Goal: Use online tool/utility: Utilize a website feature to perform a specific function

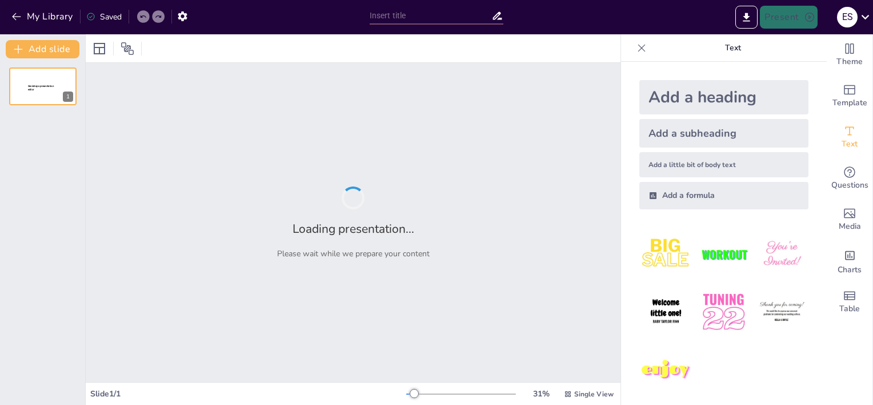
type input "Mentalidades de Riqueza: Un Análisis de Padre [PERSON_NAME], Padre Pobre"
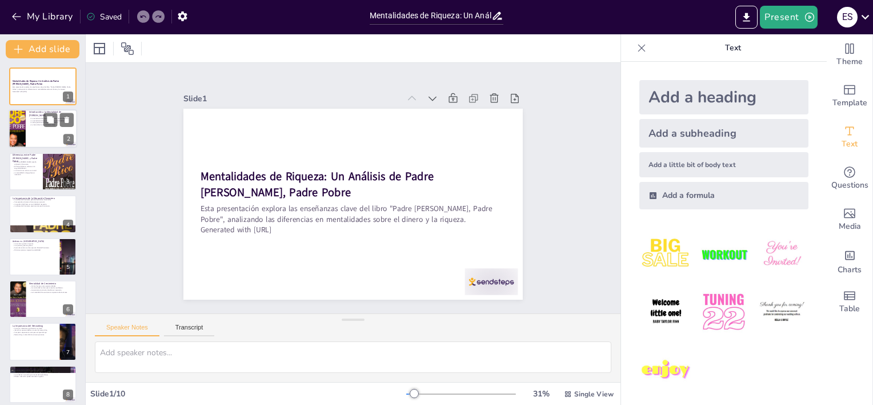
click at [21, 131] on div at bounding box center [17, 129] width 39 height 39
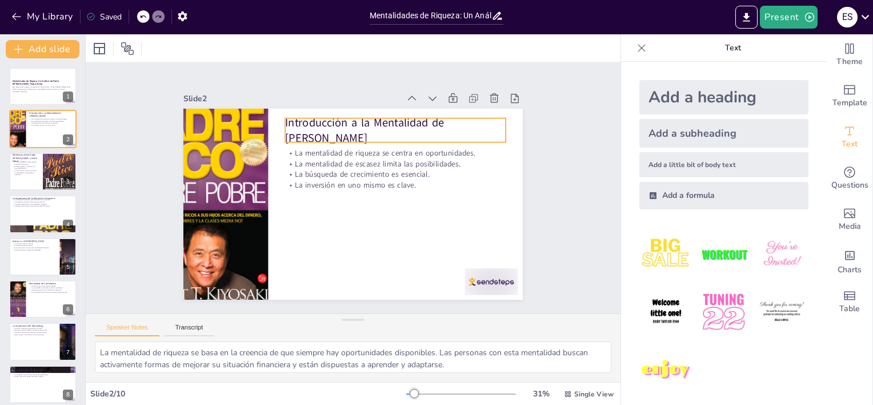
click at [389, 126] on p "Introducción a la Mentalidad de [PERSON_NAME]" at bounding box center [424, 196] width 138 height 207
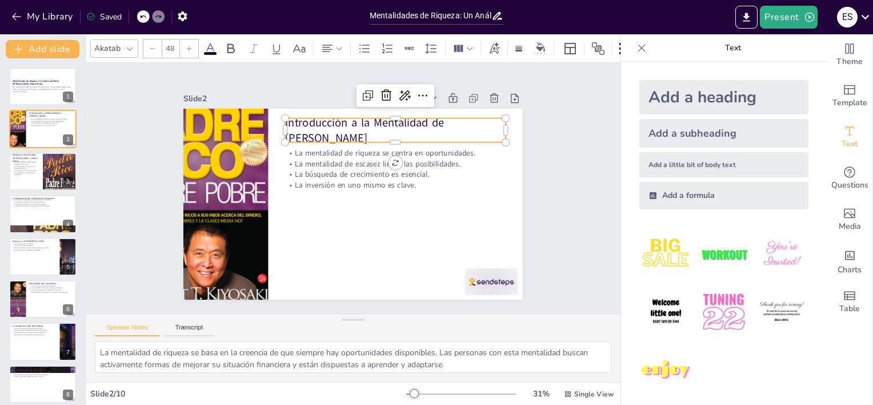
click at [653, 309] on img at bounding box center [666, 311] width 53 height 53
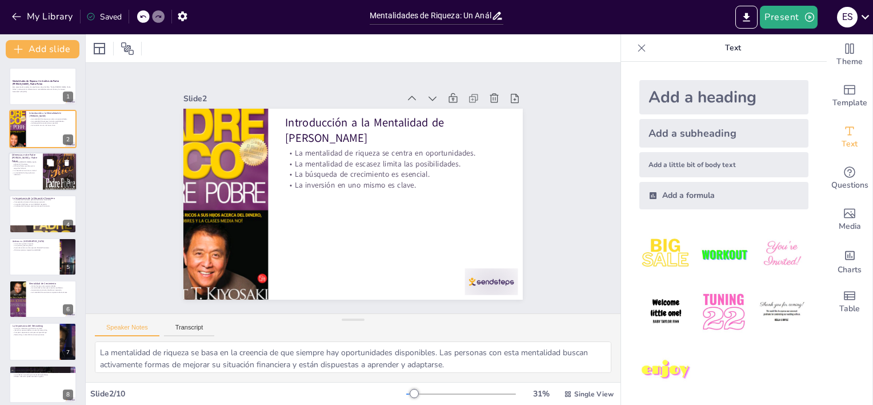
click at [43, 162] on button at bounding box center [50, 162] width 14 height 14
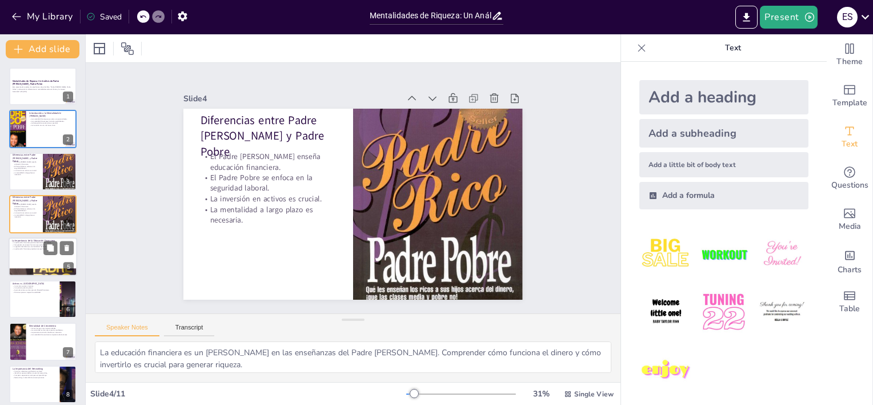
click at [41, 252] on div at bounding box center [43, 256] width 69 height 39
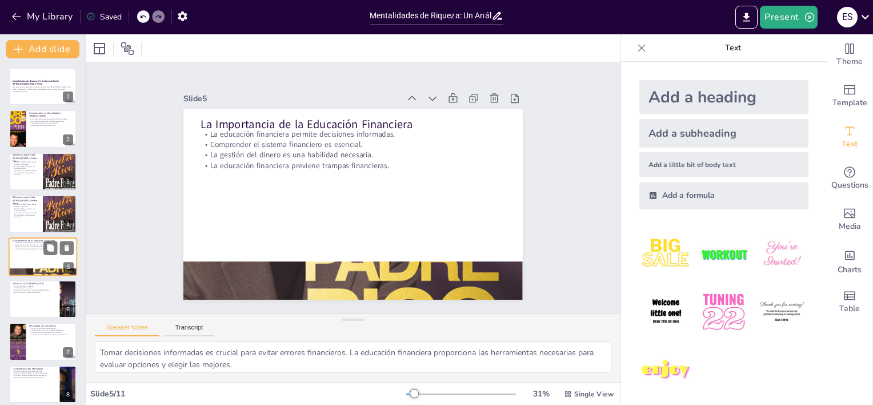
scroll to position [25, 0]
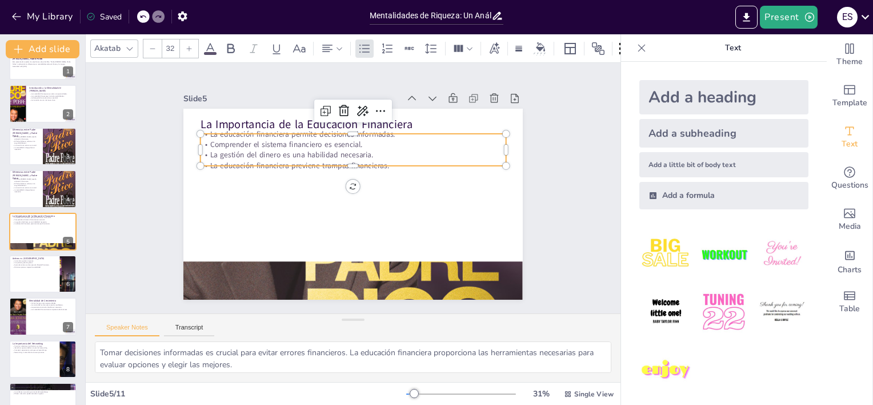
click at [240, 155] on p "La educación financiera previene trampas financieras." at bounding box center [366, 169] width 253 height 188
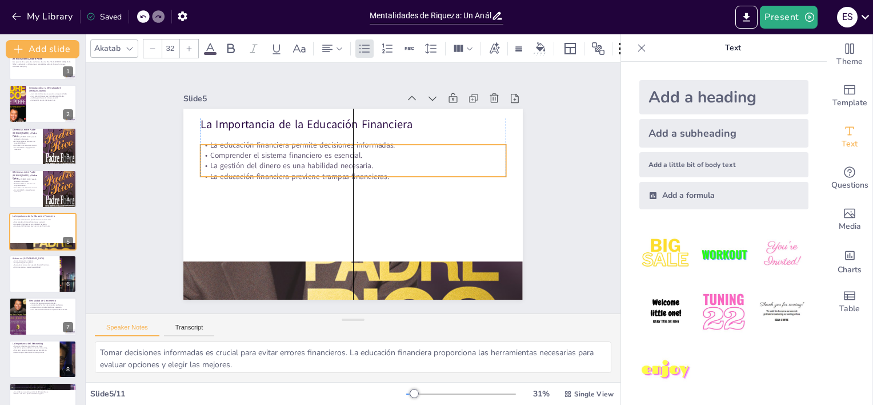
drag, startPoint x: 235, startPoint y: 154, endPoint x: 234, endPoint y: 165, distance: 10.9
click at [239, 165] on p "La gestión del dinero es una habilidad necesaria." at bounding box center [365, 170] width 253 height 188
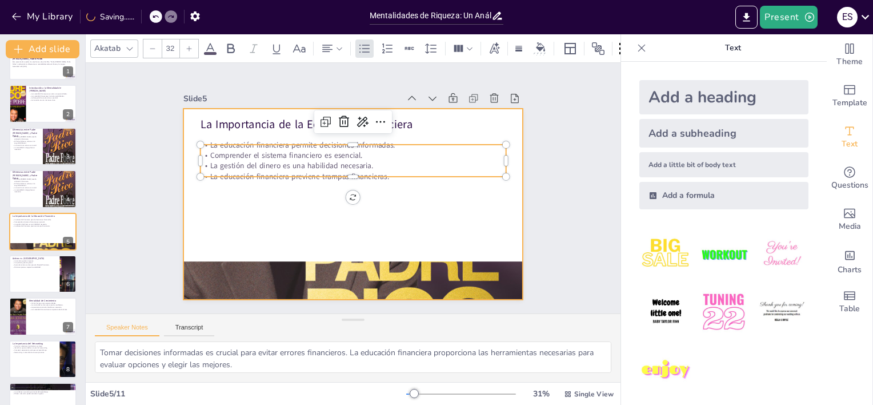
click at [413, 209] on div at bounding box center [337, 184] width 257 height 371
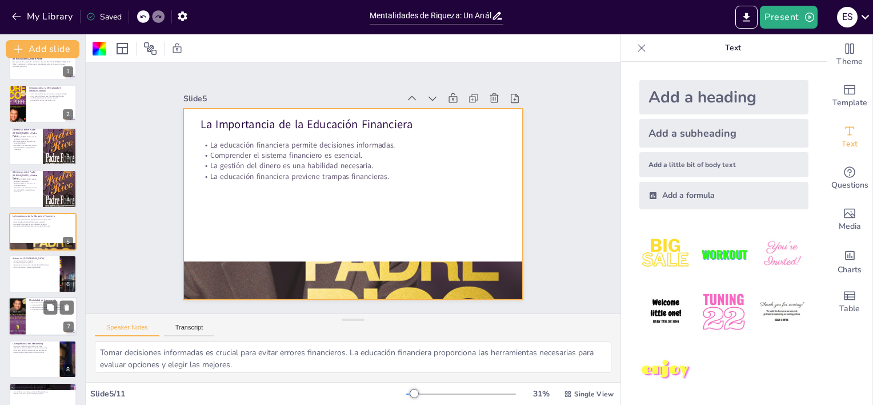
click at [46, 315] on div at bounding box center [43, 316] width 69 height 39
type textarea "Ver los fracasos como oportunidades permite a las personas aprender de sus erro…"
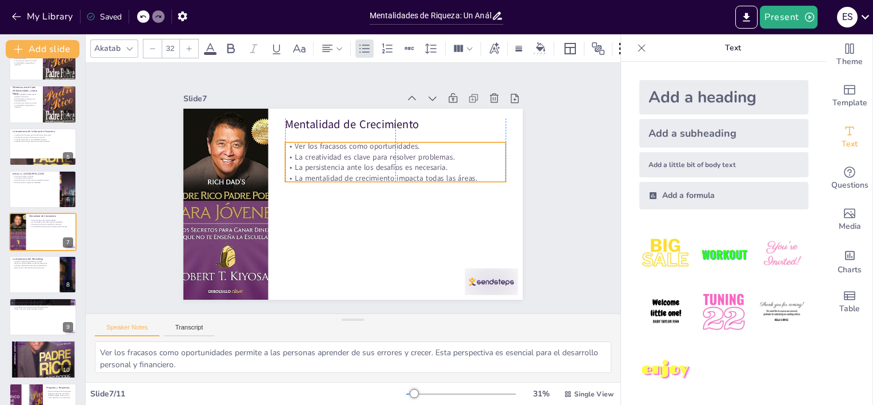
drag, startPoint x: 334, startPoint y: 143, endPoint x: 332, endPoint y: 152, distance: 8.9
click at [332, 152] on p "La creatividad es clave para resolver problemas." at bounding box center [405, 192] width 171 height 155
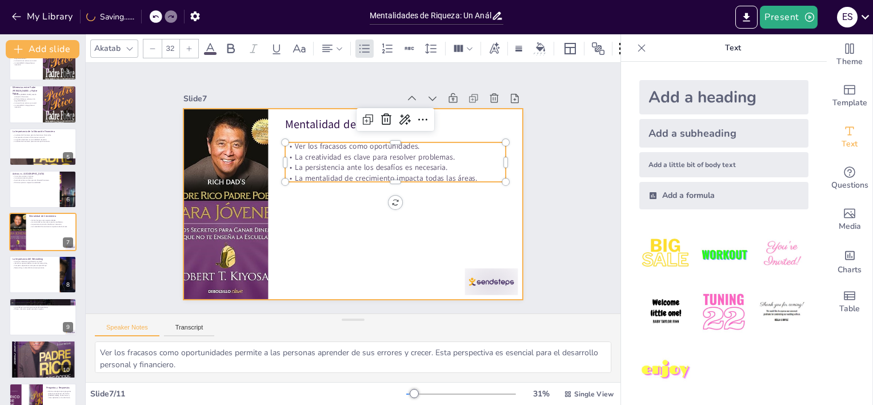
click at [327, 207] on div at bounding box center [348, 203] width 382 height 286
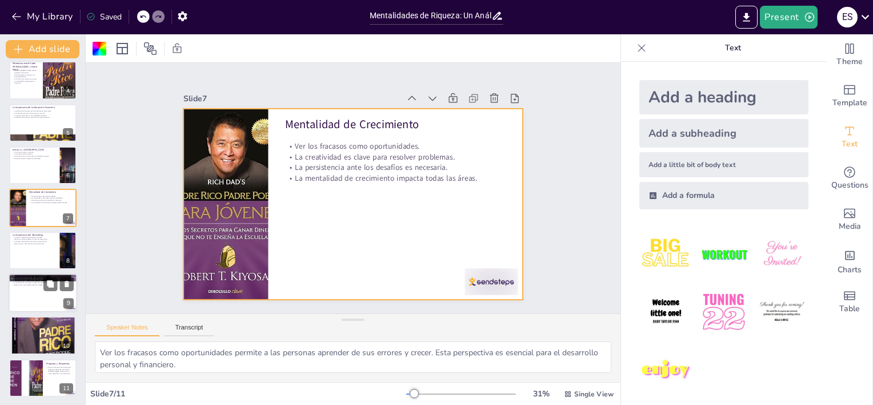
scroll to position [135, 0]
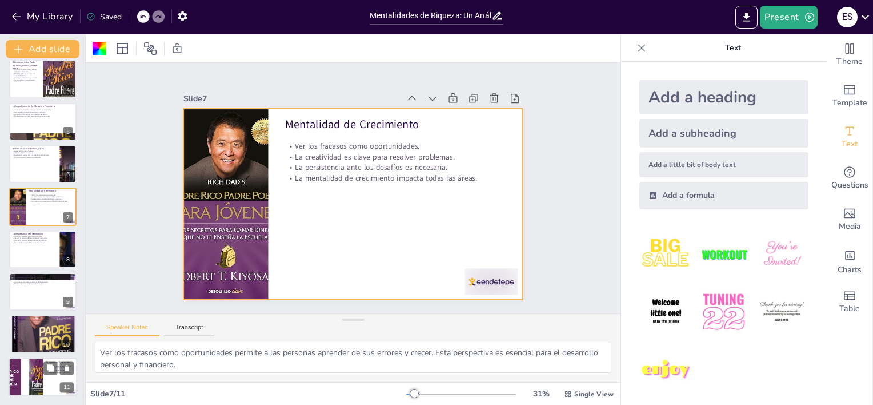
click at [46, 378] on div at bounding box center [43, 376] width 69 height 39
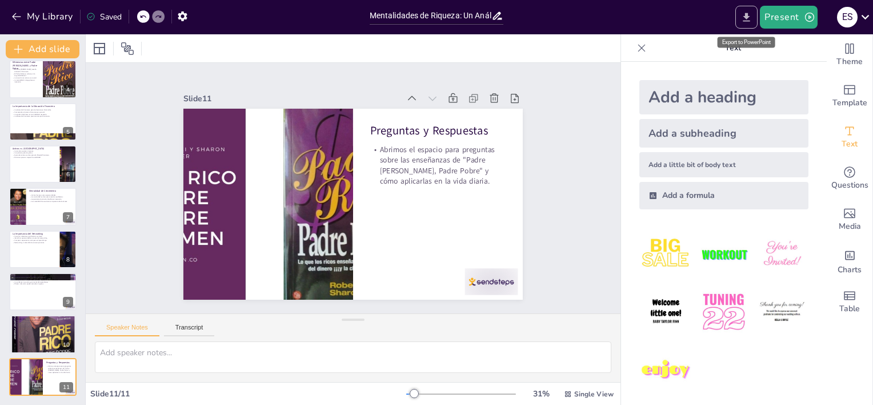
click at [744, 19] on icon "Export to PowerPoint" at bounding box center [747, 17] width 12 height 12
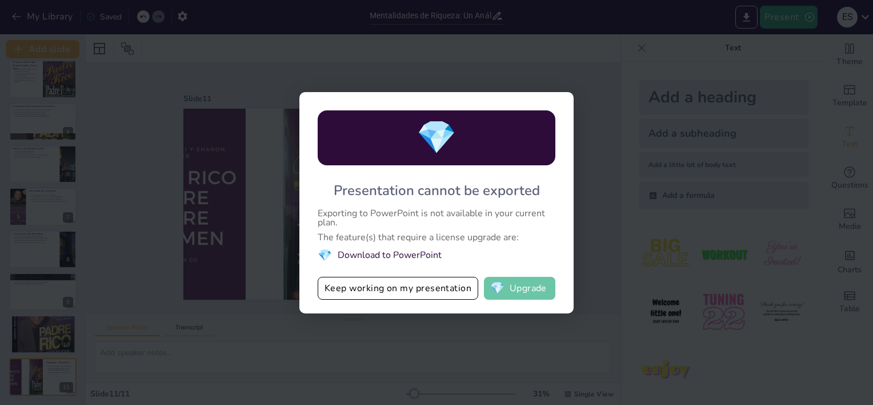
click at [509, 291] on button "💎 Upgrade" at bounding box center [519, 288] width 71 height 23
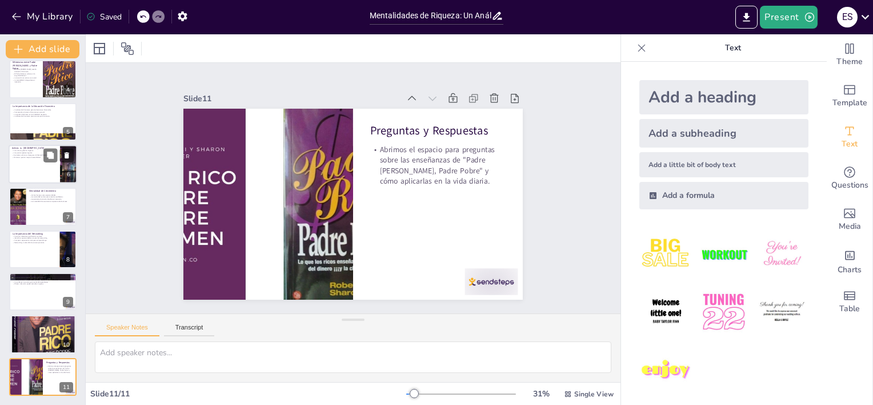
scroll to position [0, 0]
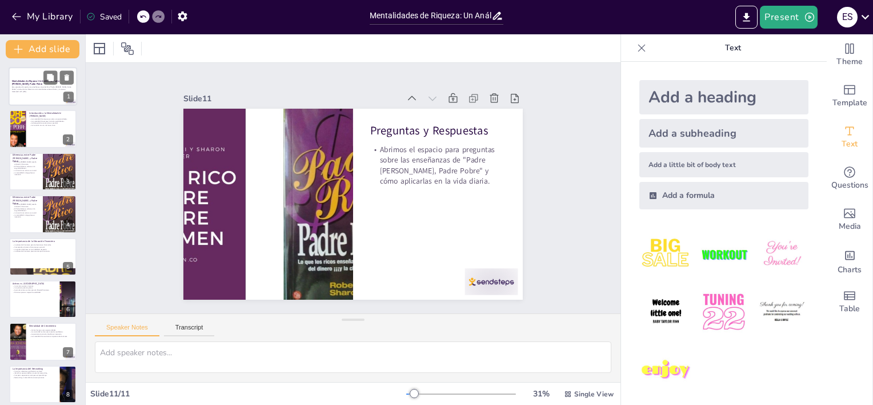
click at [30, 87] on p "Esta presentación explora las enseñanzas clave del libro "Padre [PERSON_NAME], …" at bounding box center [43, 88] width 62 height 4
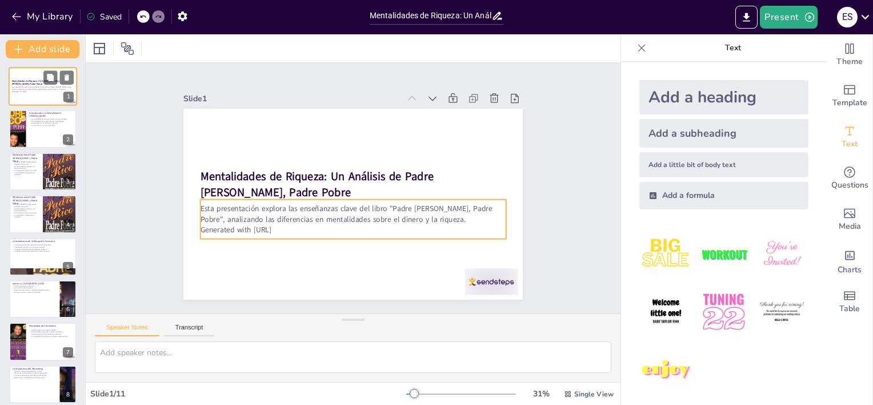
click at [48, 89] on p "Esta presentación explora las enseñanzas clave del libro "Padre [PERSON_NAME], …" at bounding box center [43, 88] width 62 height 4
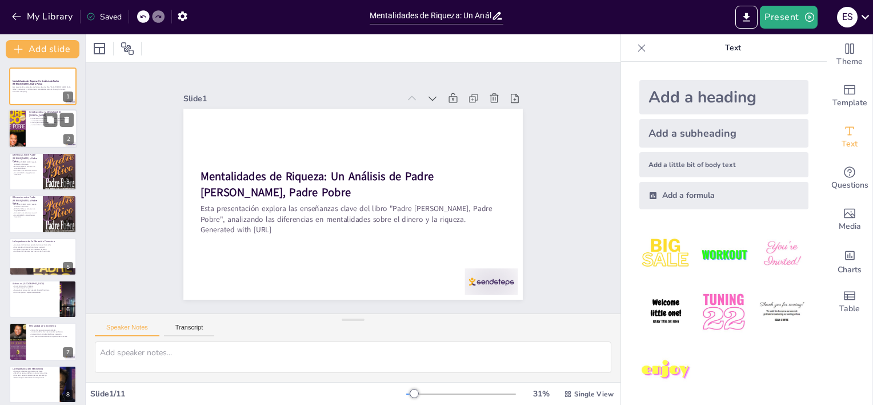
click at [48, 135] on div at bounding box center [43, 129] width 69 height 39
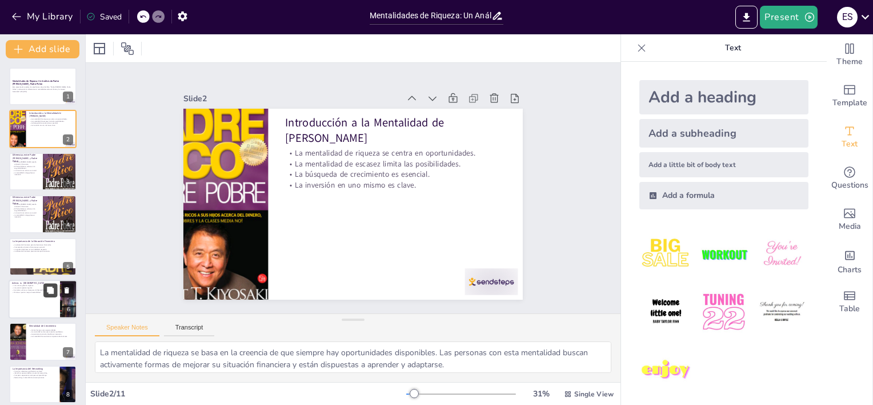
click at [50, 285] on button at bounding box center [50, 290] width 14 height 14
type textarea "Los activos son fundamentales para la creación de riqueza ya que generan un flu…"
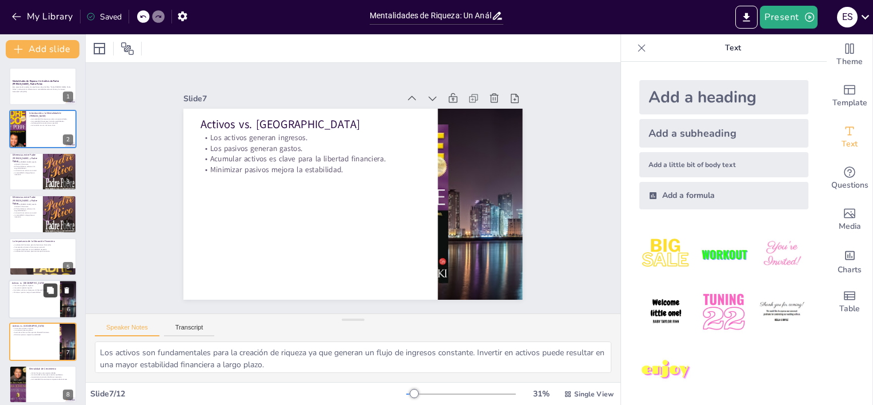
scroll to position [110, 0]
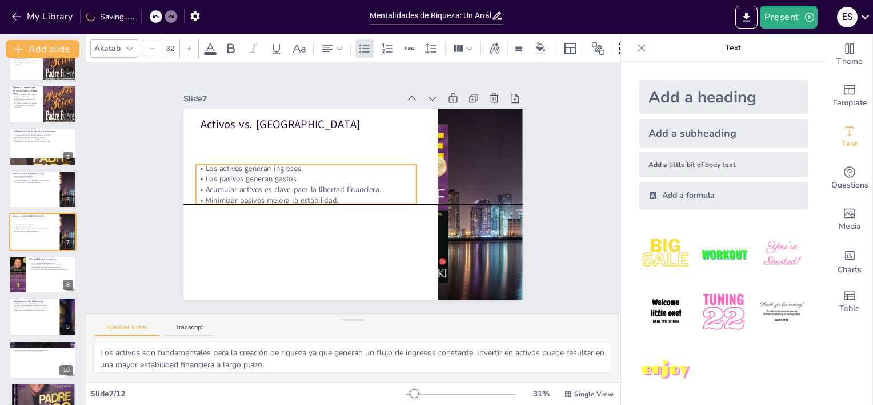
drag, startPoint x: 228, startPoint y: 144, endPoint x: 223, endPoint y: 170, distance: 26.8
click at [324, 170] on p "Los pasivos generan gastos." at bounding box center [352, 140] width 56 height 218
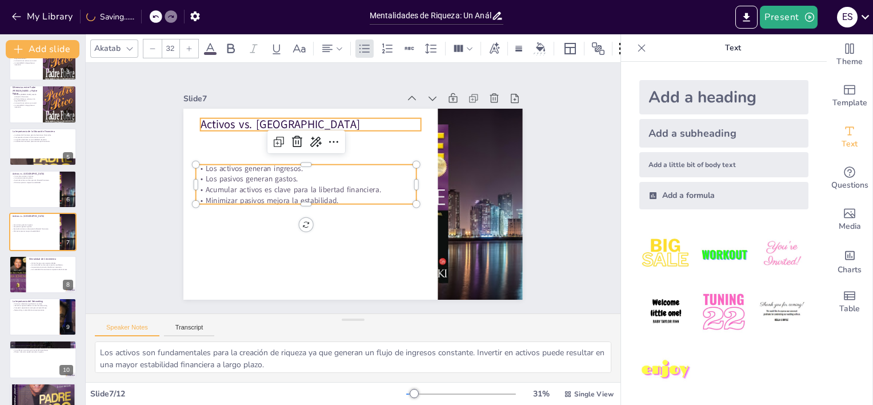
type input "48"
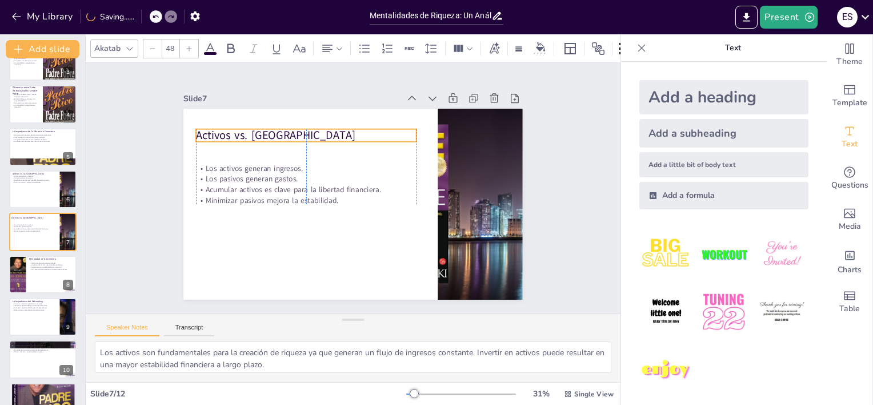
drag, startPoint x: 238, startPoint y: 119, endPoint x: 237, endPoint y: 130, distance: 10.9
click at [237, 130] on p "Activos vs. [GEOGRAPHIC_DATA]" at bounding box center [331, 121] width 208 height 104
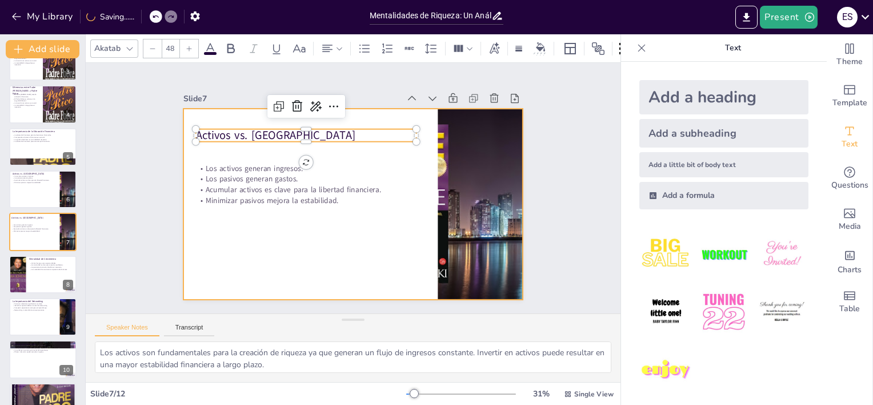
click at [271, 225] on div at bounding box center [341, 199] width 369 height 380
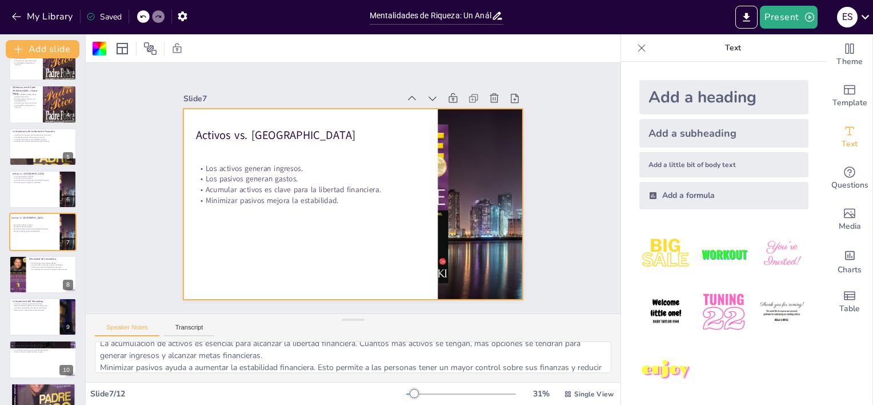
scroll to position [74, 0]
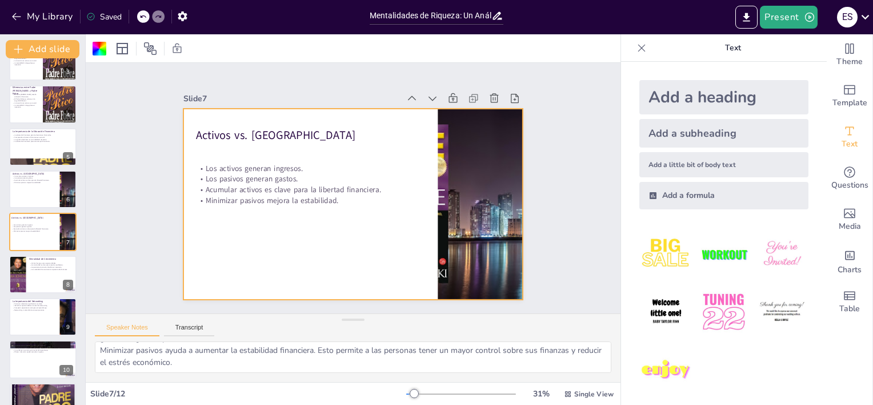
click at [418, 393] on div at bounding box center [461, 393] width 110 height 9
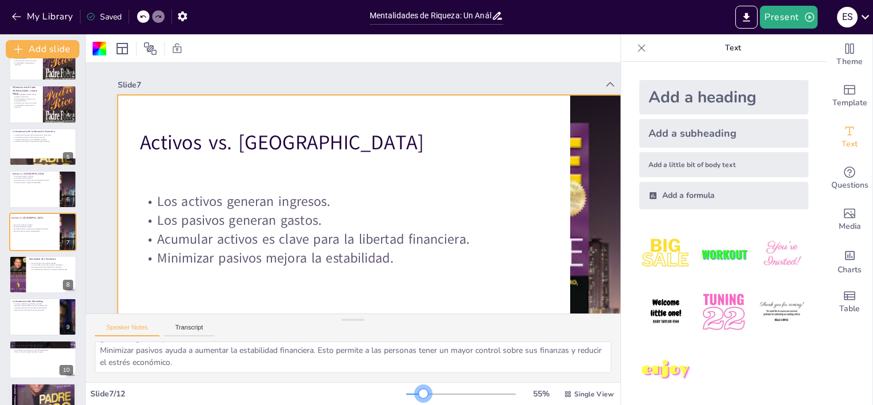
click at [419, 394] on div at bounding box center [423, 393] width 9 height 9
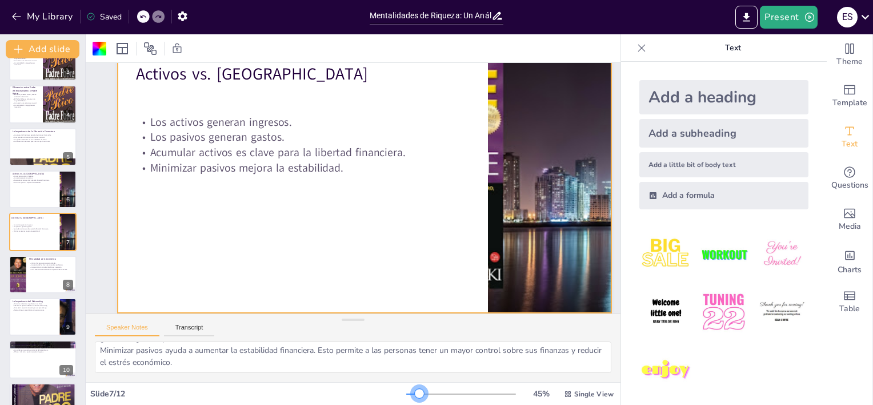
scroll to position [69, 0]
click at [415, 395] on div at bounding box center [419, 393] width 9 height 9
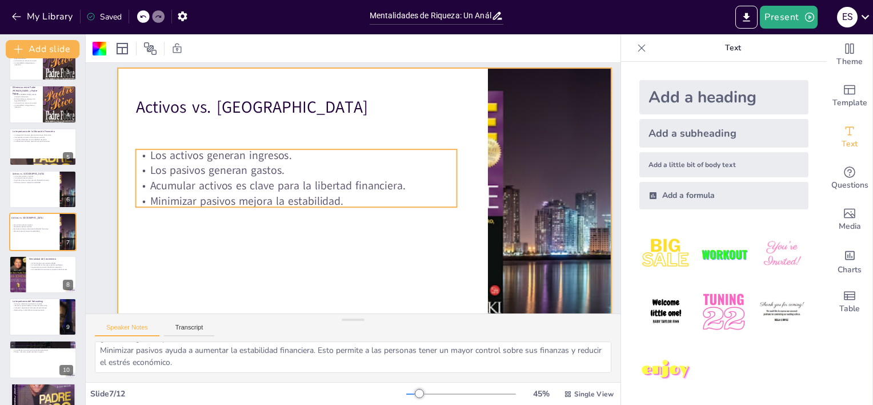
scroll to position [11, 0]
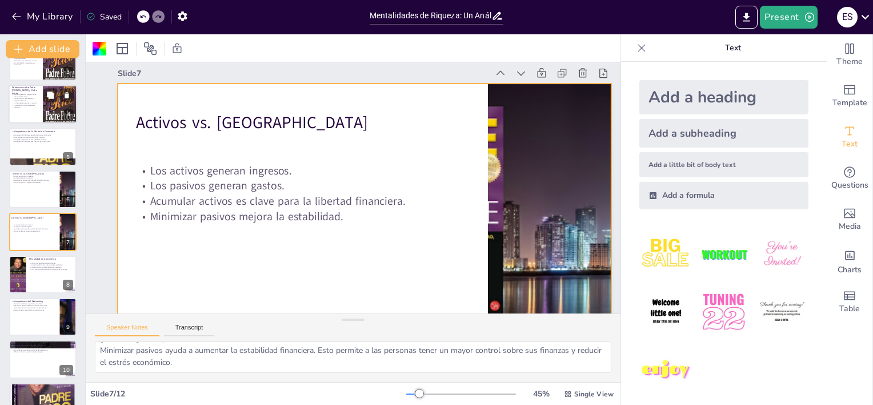
click at [38, 111] on div at bounding box center [43, 104] width 69 height 39
type textarea "La educación financiera es un [PERSON_NAME] en las enseñanzas del Padre [PERSON…"
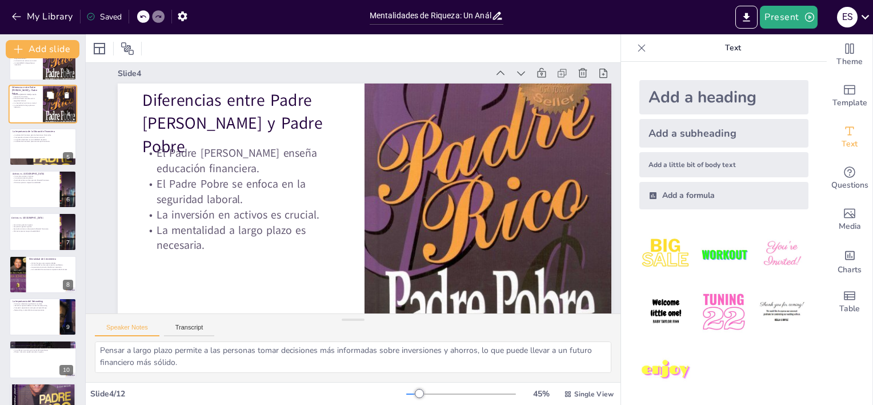
scroll to position [0, 0]
